Goal: Information Seeking & Learning: Learn about a topic

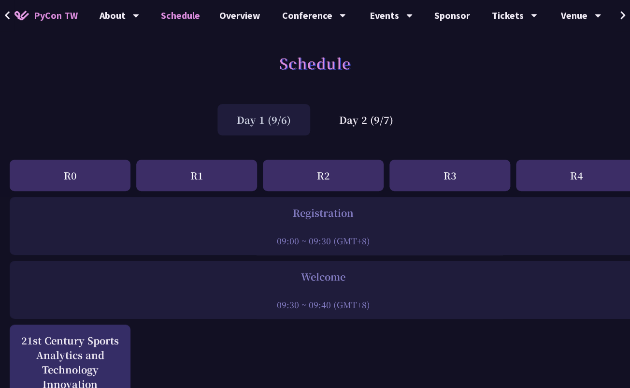
scroll to position [3, 0]
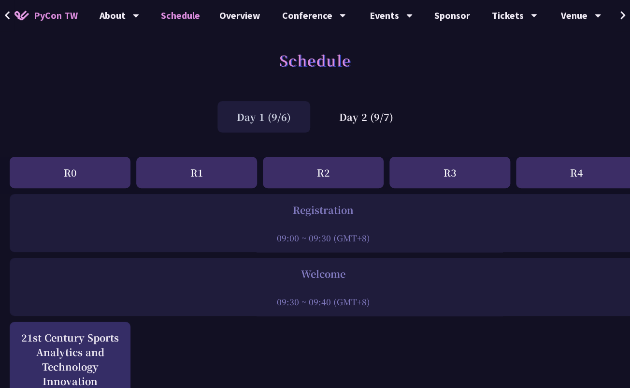
click at [315, 214] on div "Registration" at bounding box center [323, 209] width 618 height 14
click at [316, 276] on div "Welcome" at bounding box center [323, 273] width 618 height 14
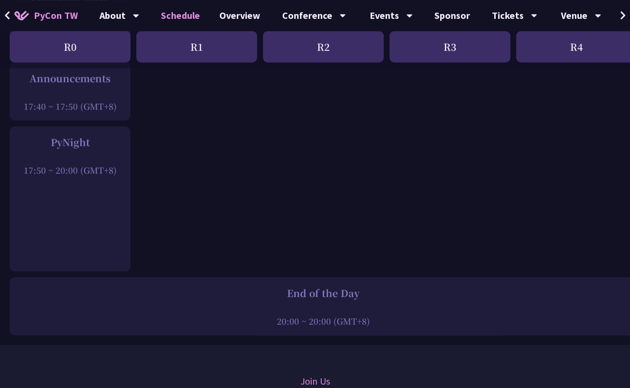
scroll to position [1371, 0]
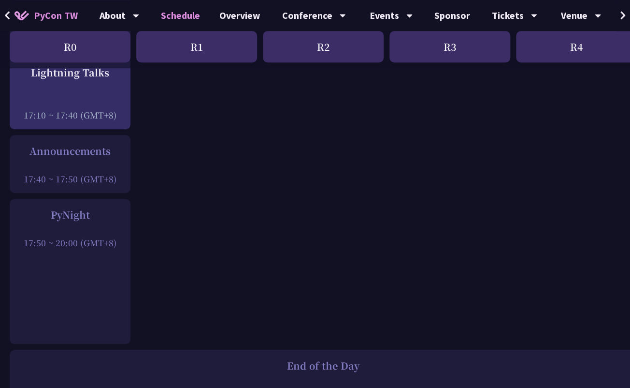
click at [621, 15] on icon at bounding box center [623, 16] width 6 height 10
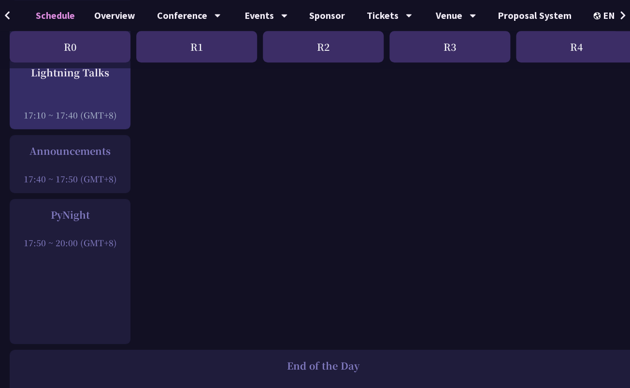
scroll to position [0, 126]
click at [611, 14] on div "EN" at bounding box center [610, 15] width 35 height 31
click at [606, 72] on div "中文" at bounding box center [610, 72] width 58 height 23
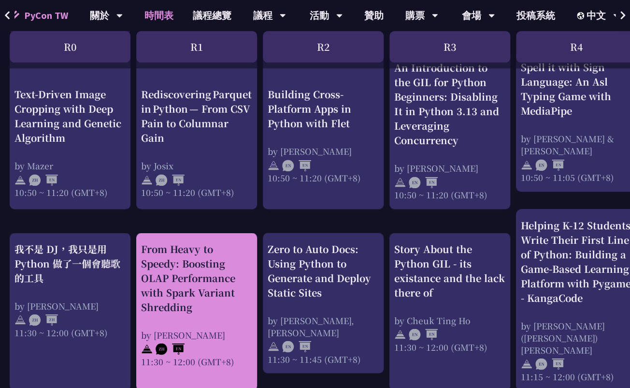
scroll to position [404, 0]
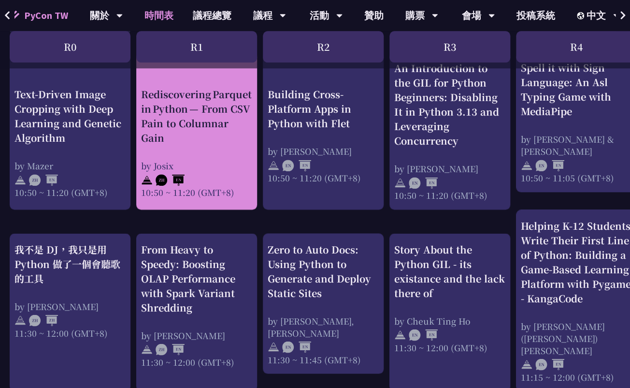
click at [204, 129] on div "Rediscovering Parquet in Python — From CSV Pain to Columnar Gain" at bounding box center [196, 116] width 111 height 58
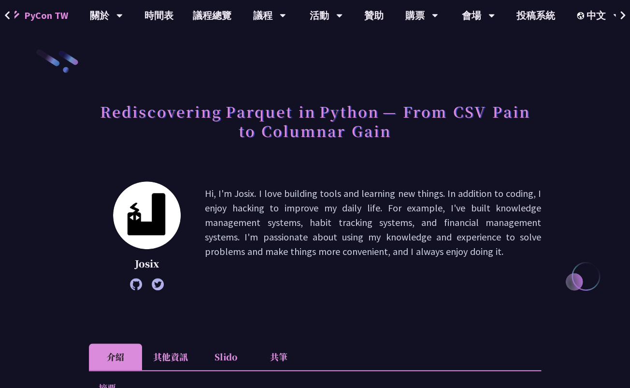
click at [246, 199] on p "Hi, I'm Josix. I love building tools and learning new things. In addition to co…" at bounding box center [373, 235] width 336 height 99
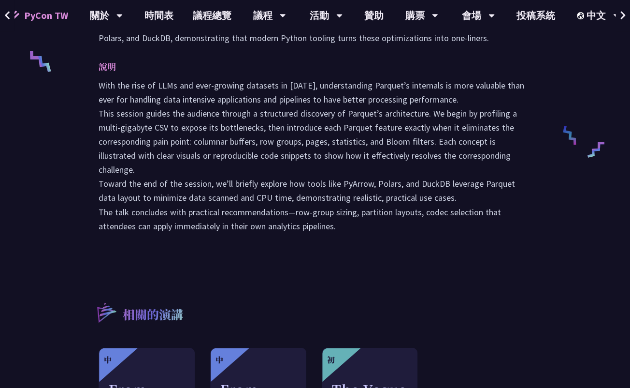
scroll to position [295, 0]
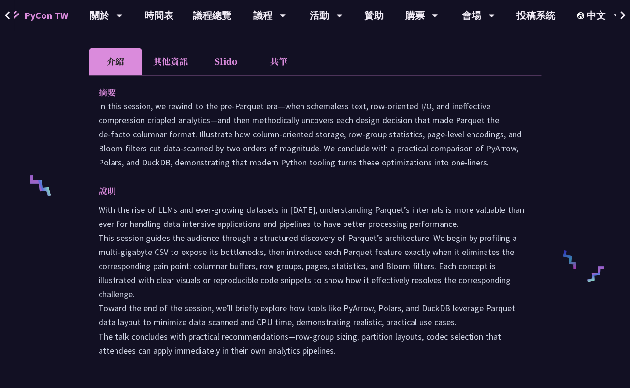
click at [207, 170] on div "摘要 In this session, we rewind to the pre‑Parquet era—when schemaless text, row‑…" at bounding box center [315, 227] width 452 height 306
click at [208, 159] on p "In this session, we rewind to the pre‑Parquet era—when schemaless text, row‑ori…" at bounding box center [315, 134] width 433 height 70
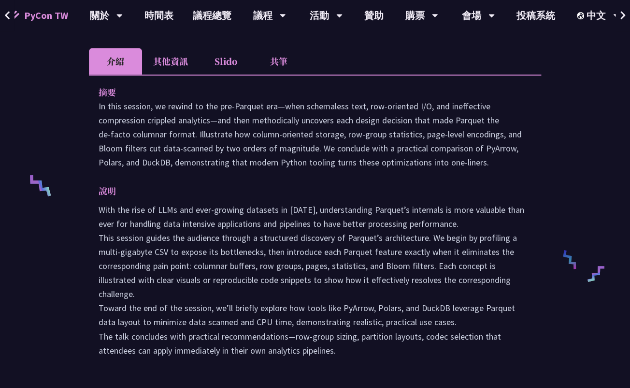
click at [208, 159] on p "In this session, we rewind to the pre‑Parquet era—when schemaless text, row‑ori…" at bounding box center [315, 134] width 433 height 70
click at [180, 214] on p "With the rise of LLMs and ever-growing datasets in [DATE], understanding Parque…" at bounding box center [315, 279] width 433 height 154
click at [259, 206] on p "With the rise of LLMs and ever-growing datasets in [DATE], understanding Parque…" at bounding box center [315, 279] width 433 height 154
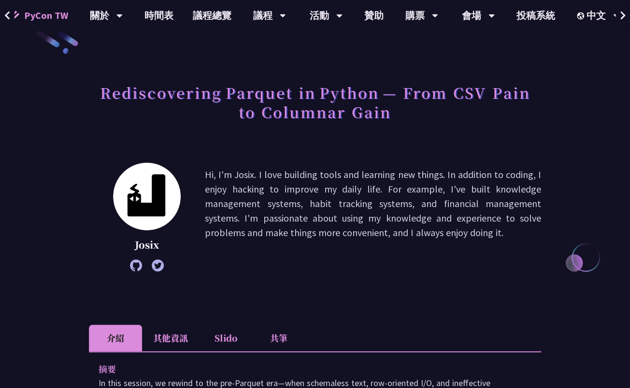
scroll to position [20, 0]
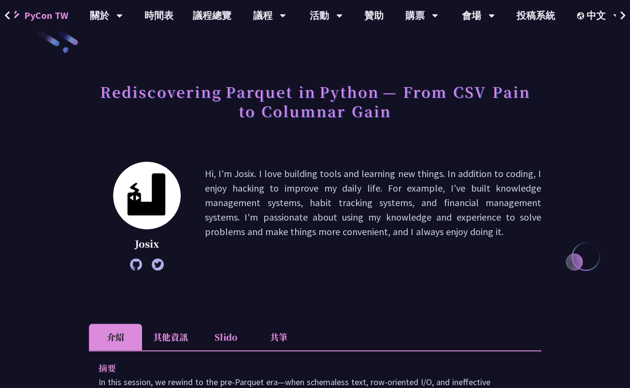
click at [260, 176] on p "Hi, I'm Josix. I love building tools and learning new things. In addition to co…" at bounding box center [373, 215] width 336 height 99
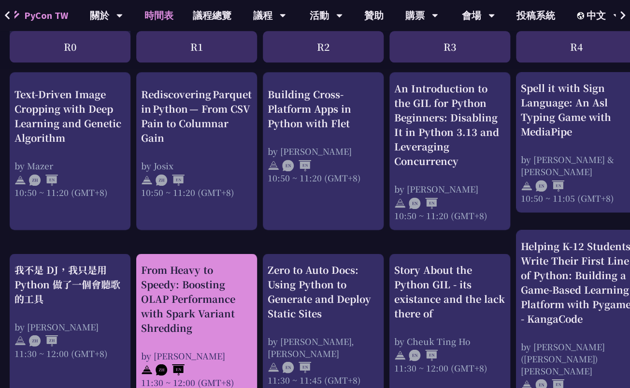
scroll to position [375, 0]
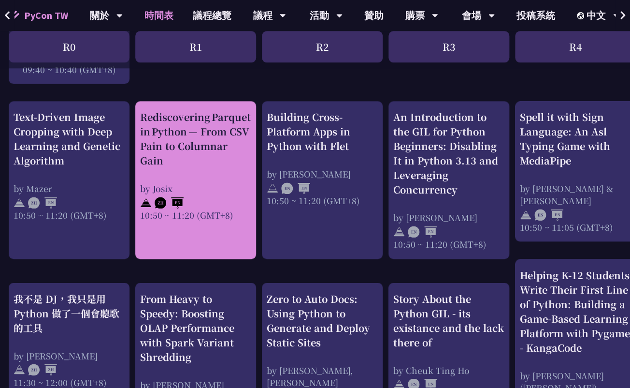
click at [224, 137] on div "Rediscovering Parquet in Python — From CSV Pain to Columnar Gain" at bounding box center [195, 139] width 111 height 58
